Goal: Task Accomplishment & Management: Complete application form

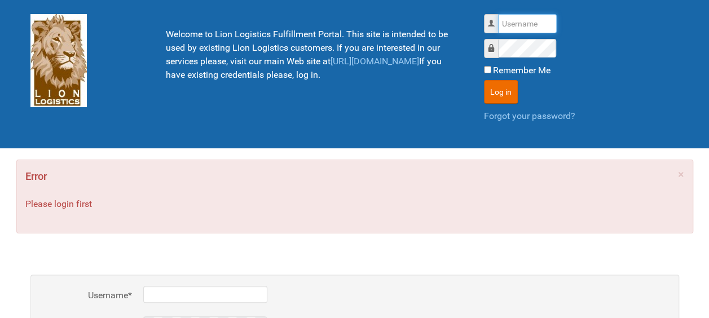
type input "al"
click at [484, 66] on input "Remember Me" at bounding box center [487, 69] width 7 height 7
checkbox input "true"
click at [491, 87] on button "Log in" at bounding box center [501, 92] width 34 height 24
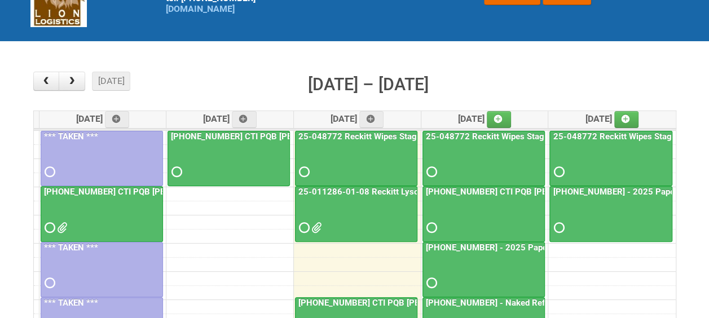
scroll to position [81, 0]
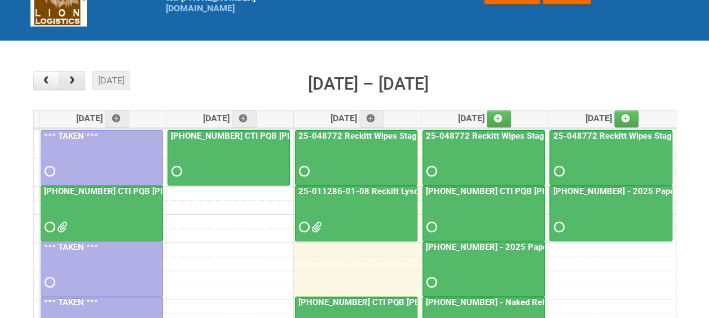
click at [75, 83] on span "button" at bounding box center [72, 80] width 11 height 9
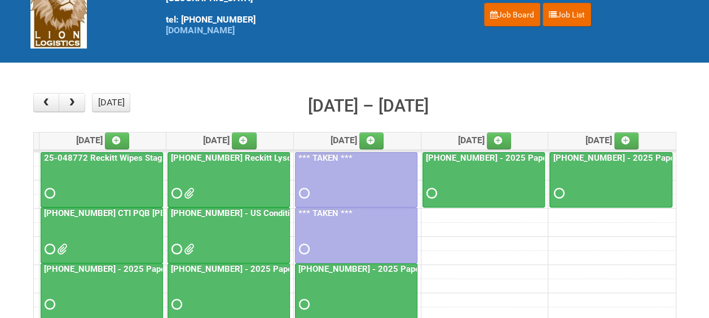
scroll to position [86, 0]
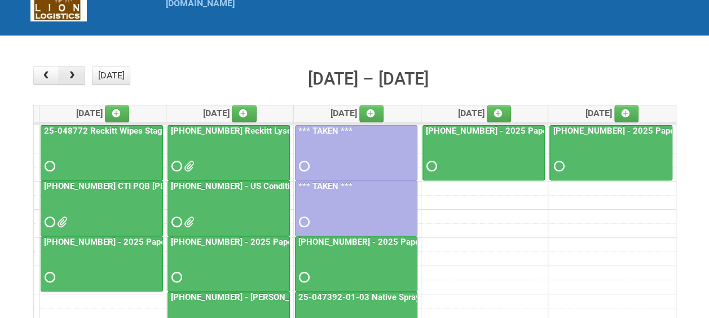
click at [68, 78] on span "button" at bounding box center [72, 75] width 11 height 9
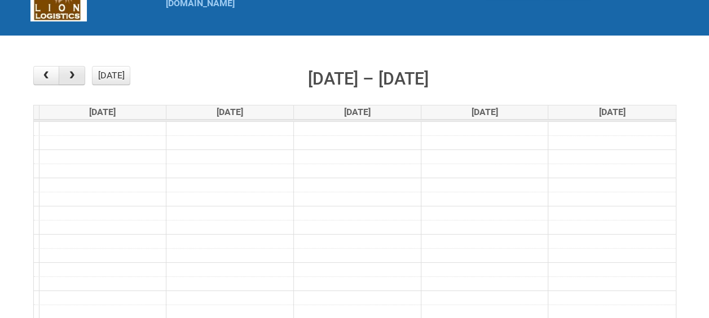
click at [68, 78] on span "button" at bounding box center [72, 75] width 11 height 9
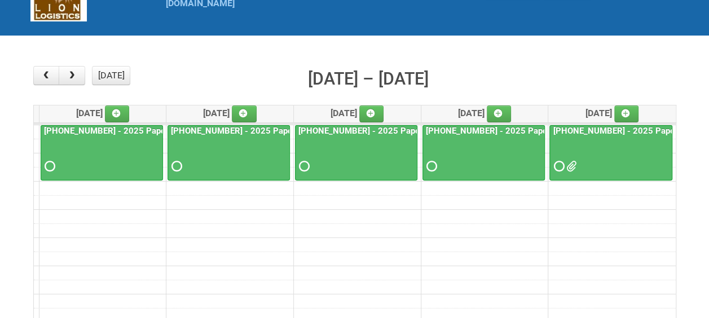
click at [458, 195] on td at bounding box center [355, 202] width 642 height 14
click at [502, 116] on icon at bounding box center [498, 113] width 8 height 8
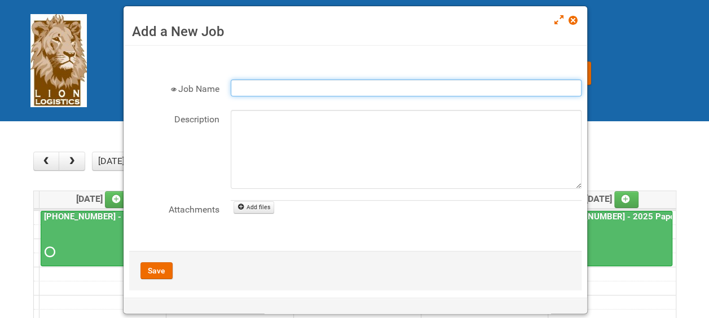
click at [248, 86] on input "Job Name" at bounding box center [406, 88] width 351 height 17
paste input "25-062358-01-0x"
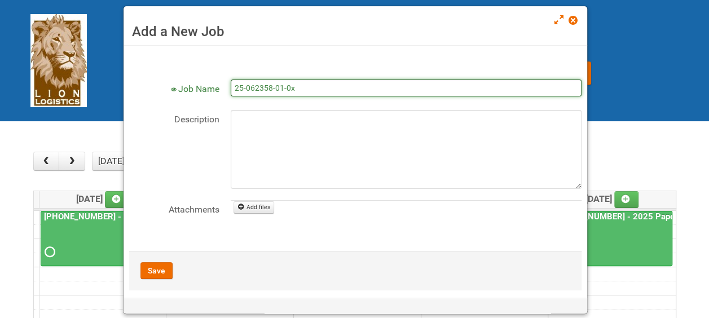
paste input "CMI Vaseline CR Holistic Superiority US HUT"
type input "25-062358-01-0x CMI Vaseline CR Holistic Superiority US HUT"
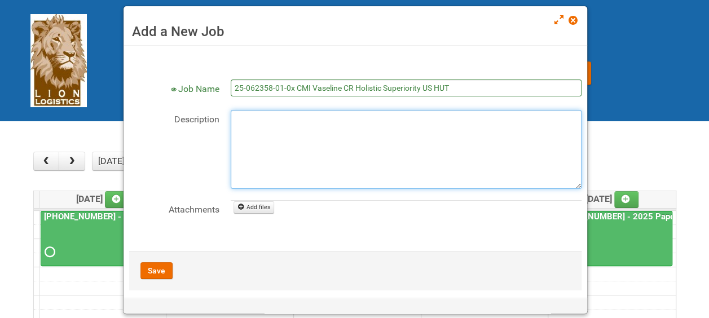
click at [259, 125] on textarea "Description" at bounding box center [406, 149] width 351 height 79
type textarea "Job Notification"
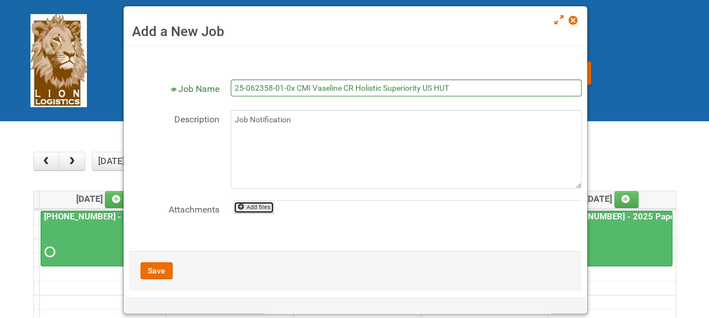
click at [243, 206] on icon at bounding box center [241, 207] width 8 height 8
type input "C:\fakepath\JNF.DOC"
click at [159, 269] on div at bounding box center [354, 159] width 709 height 318
click at [259, 216] on link "Add files" at bounding box center [254, 220] width 41 height 12
type input "C:\fakepath\JNF.DOC"
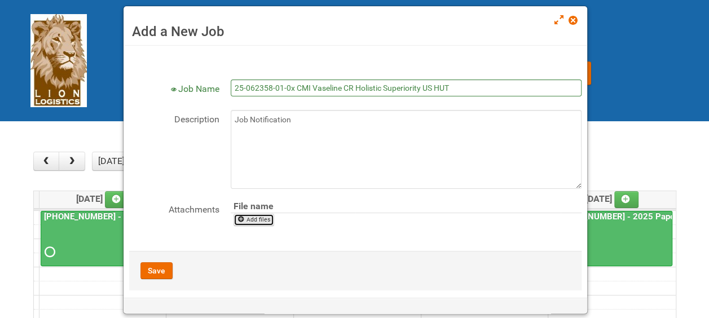
click at [256, 217] on link "Add files" at bounding box center [254, 220] width 41 height 12
type input "C:\fakepath\JNF.DOC"
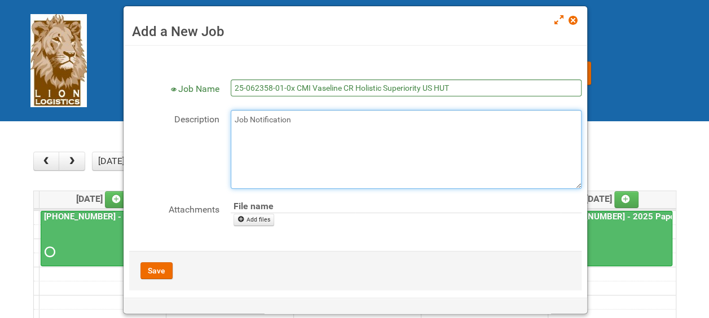
drag, startPoint x: 300, startPoint y: 123, endPoint x: 220, endPoint y: 118, distance: 80.2
click at [220, 118] on div "Description Job Notification" at bounding box center [355, 149] width 452 height 79
type textarea "10/15 - JNF"
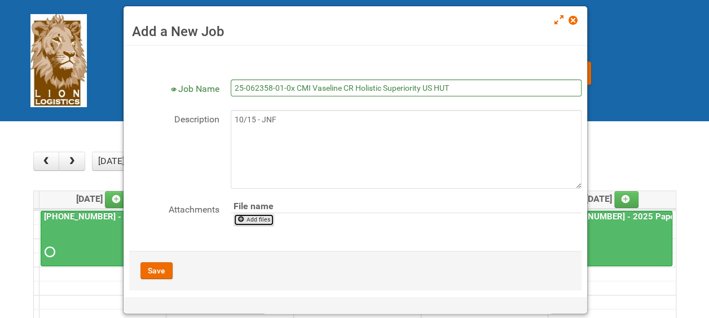
click at [258, 217] on link "Add files" at bounding box center [254, 220] width 41 height 12
click at [573, 19] on span at bounding box center [573, 20] width 8 height 8
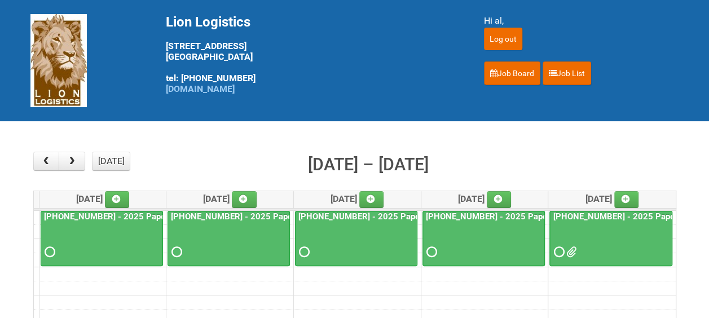
drag, startPoint x: 573, startPoint y: 19, endPoint x: 571, endPoint y: 29, distance: 9.9
click at [571, 29] on form "Hi al, Log out" at bounding box center [581, 32] width 195 height 36
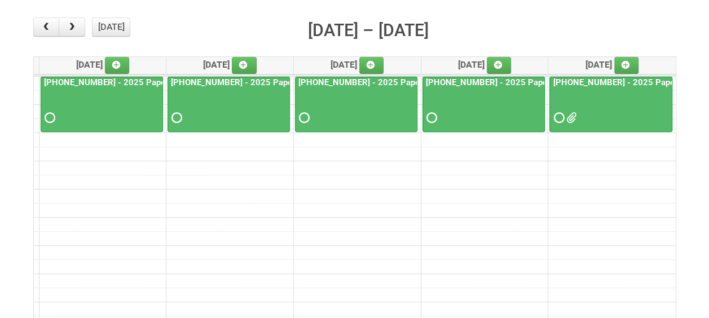
scroll to position [133, 0]
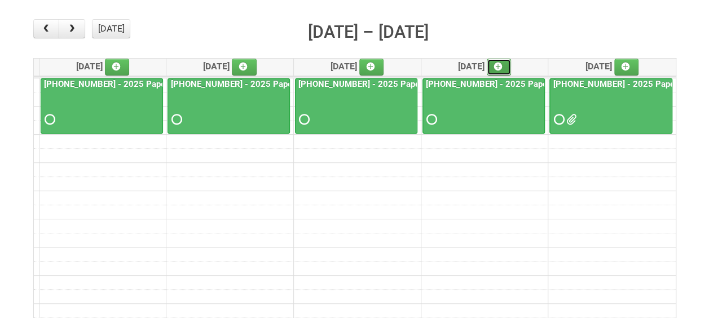
click at [500, 64] on icon at bounding box center [498, 67] width 8 height 8
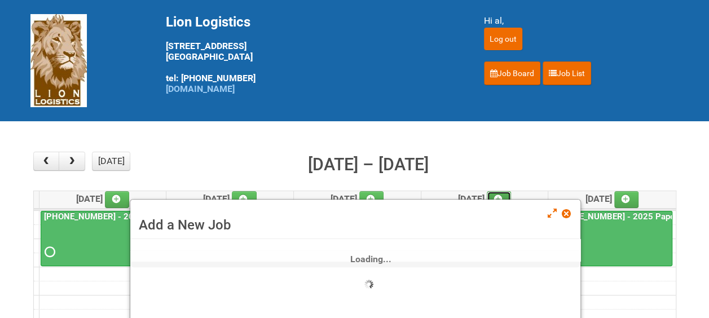
scroll to position [109, 0]
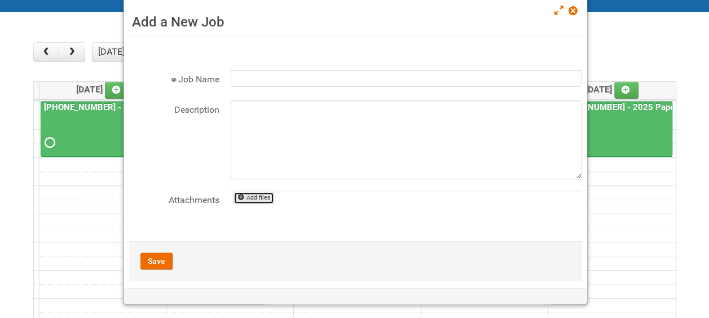
click at [258, 195] on link "Add files" at bounding box center [254, 198] width 41 height 12
type input "C:\fakepath\JNF.DOC"
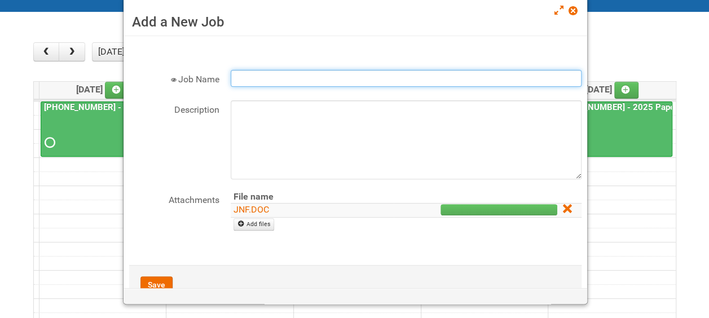
click at [254, 82] on input "Job Name" at bounding box center [406, 78] width 351 height 17
paste input "25-062358-01-0x"
type input "25-062358-01-0x CMI Vaseline CR Holistic Superiority US HUT"
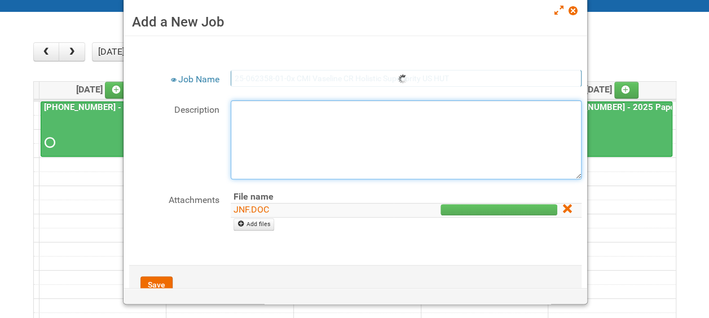
click at [263, 112] on textarea "Description" at bounding box center [406, 139] width 351 height 79
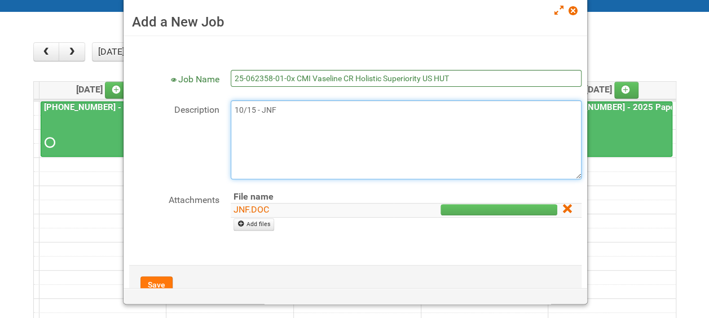
type textarea "10/15 - JNF"
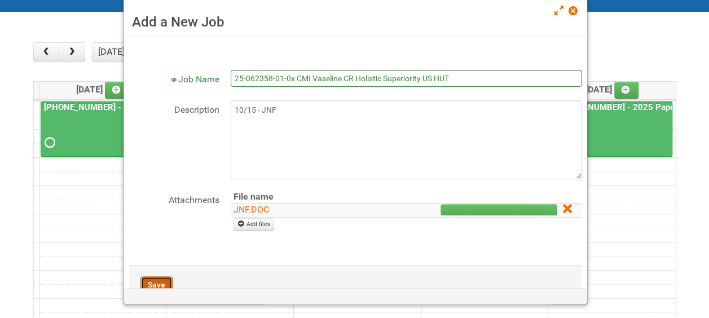
click at [157, 277] on button "Save" at bounding box center [156, 284] width 32 height 17
